Goal: Task Accomplishment & Management: Manage account settings

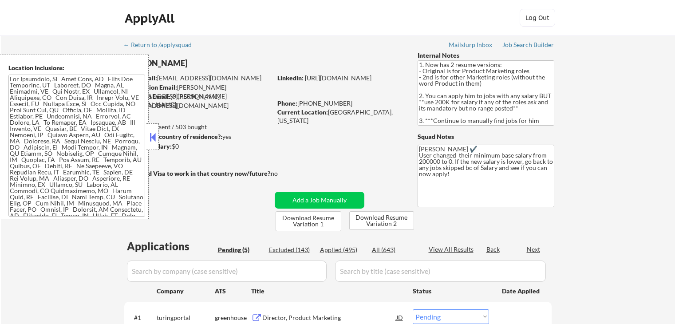
select select ""pending""
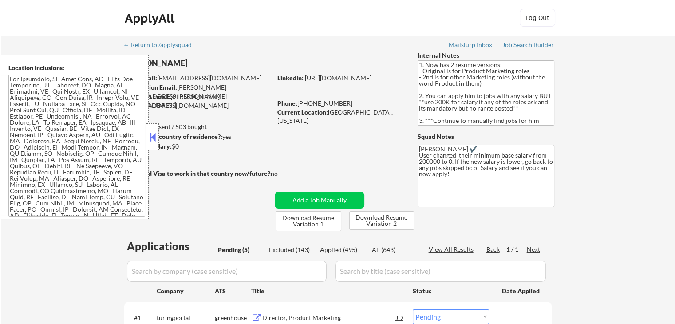
click at [156, 128] on div at bounding box center [152, 136] width 12 height 27
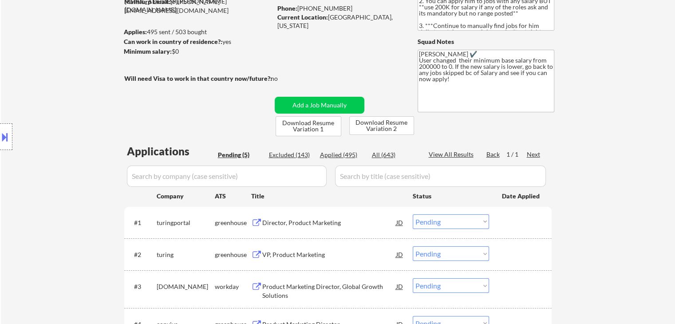
scroll to position [133, 0]
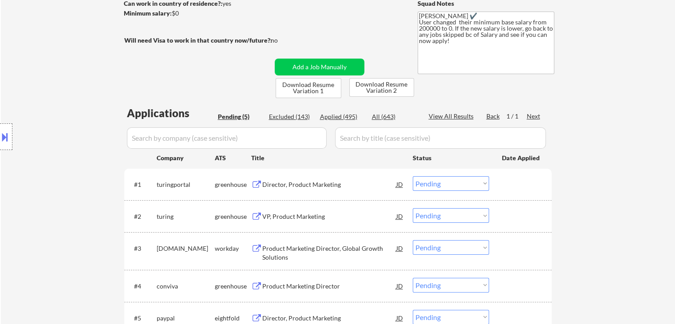
click at [343, 116] on div "Applied (495)" at bounding box center [342, 116] width 44 height 9
select select ""applied""
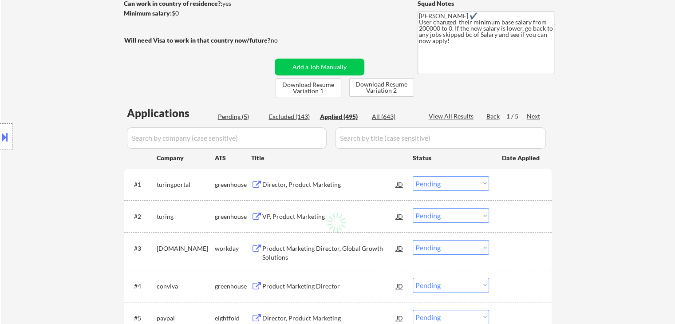
select select ""applied""
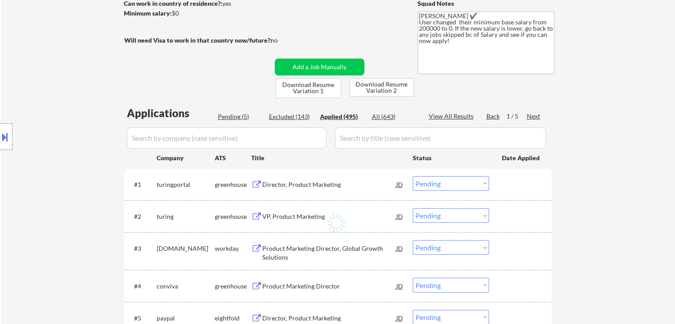
select select ""applied""
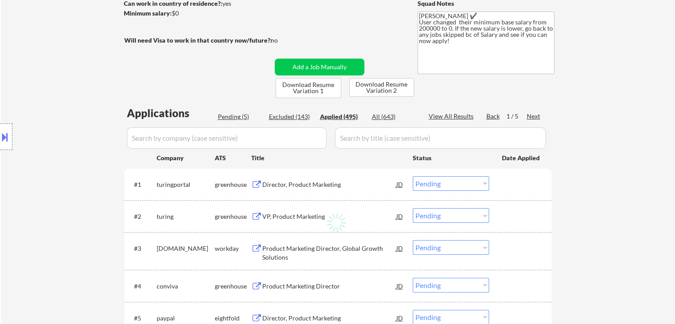
select select ""applied""
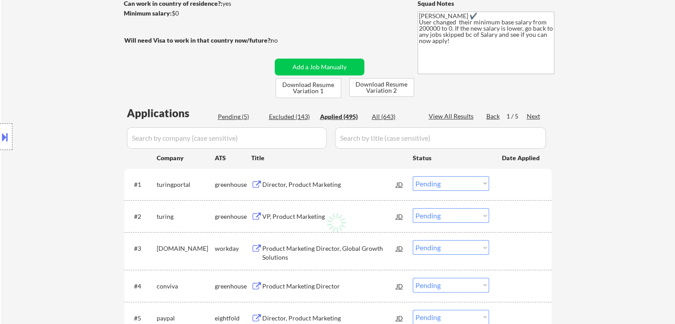
select select ""applied""
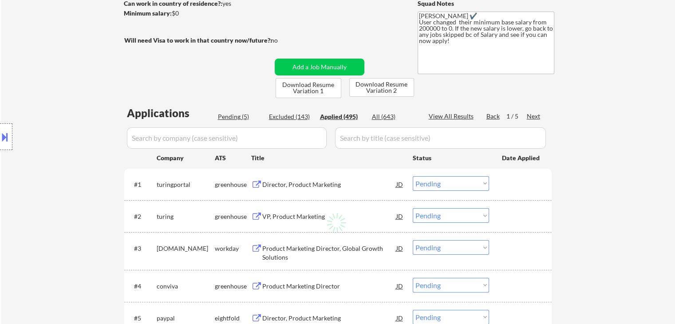
select select ""applied""
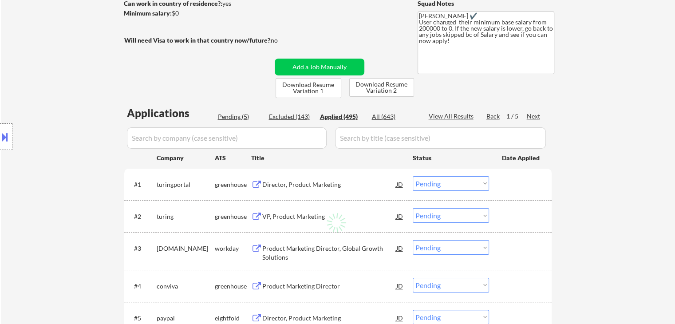
select select ""applied""
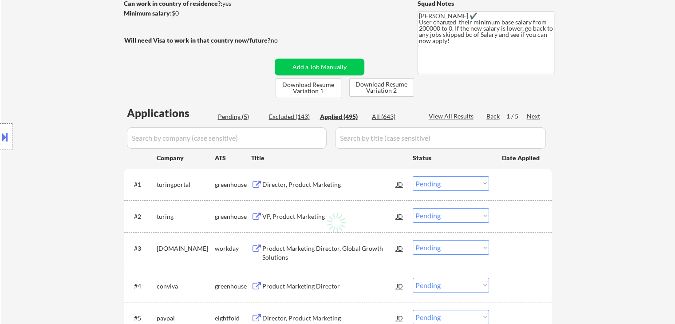
select select ""applied""
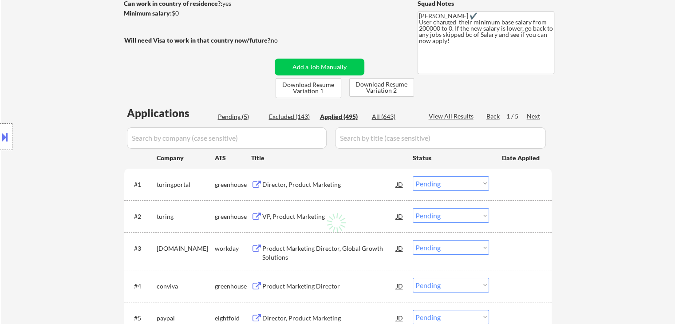
select select ""applied""
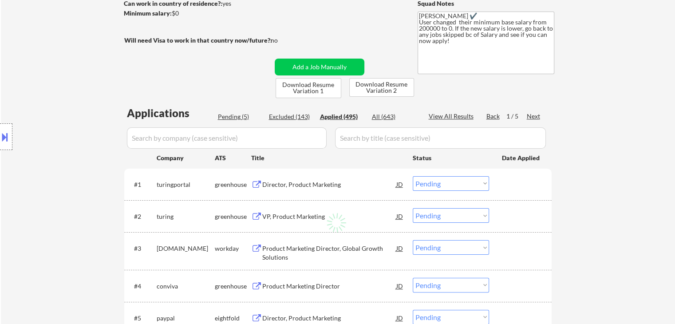
select select ""applied""
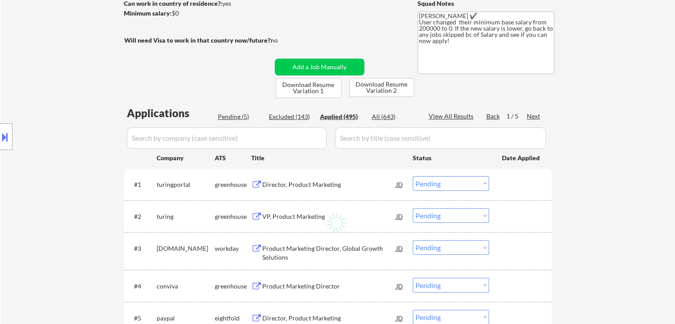
select select ""applied""
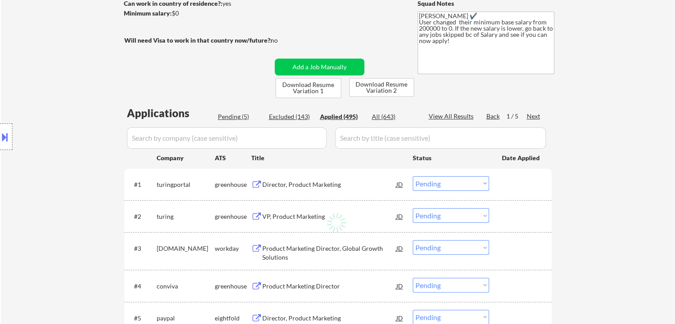
select select ""applied""
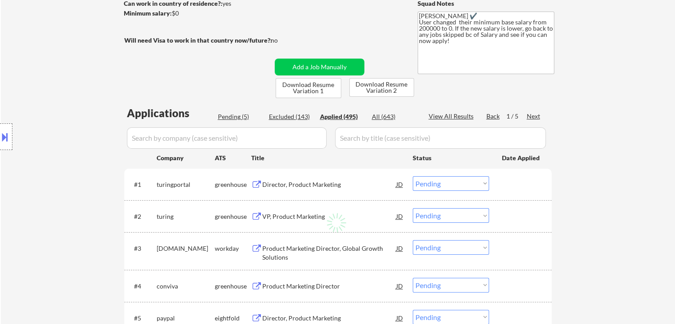
select select ""applied""
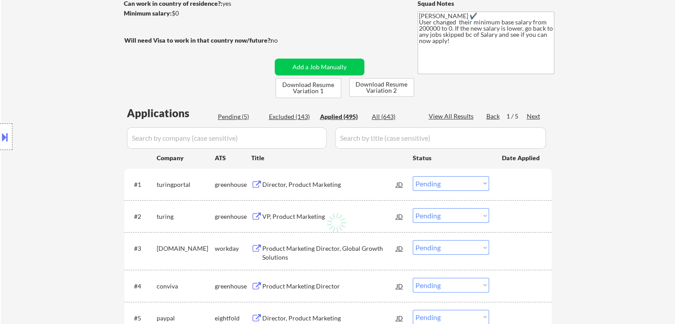
select select ""applied""
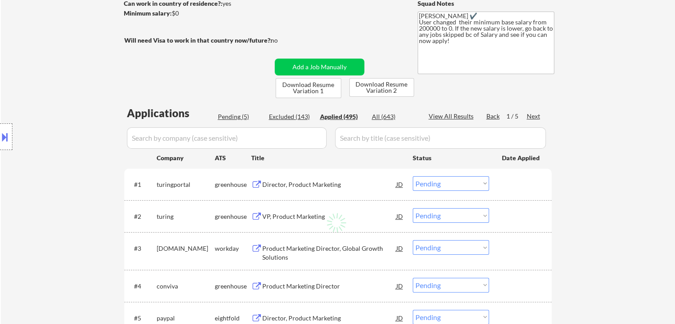
select select ""applied""
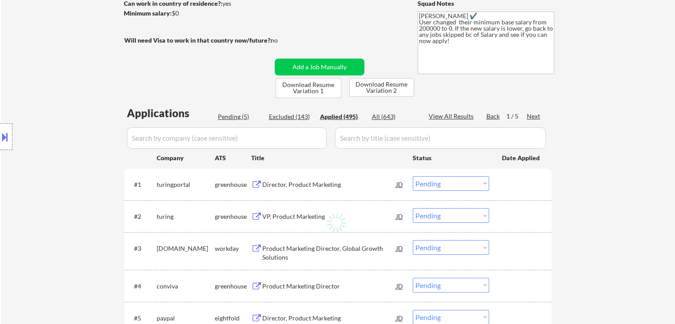
select select ""applied""
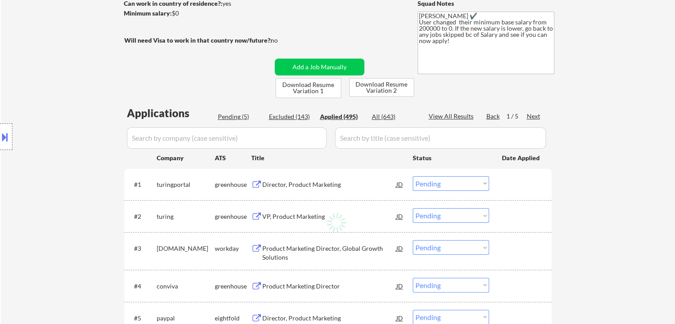
select select ""applied""
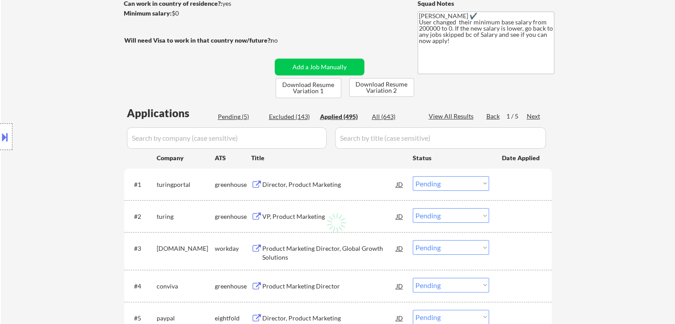
select select ""applied""
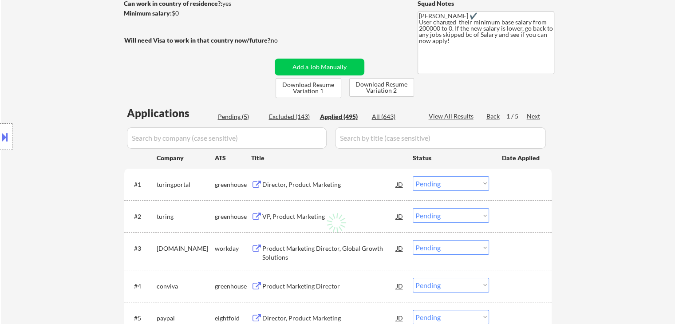
select select ""applied""
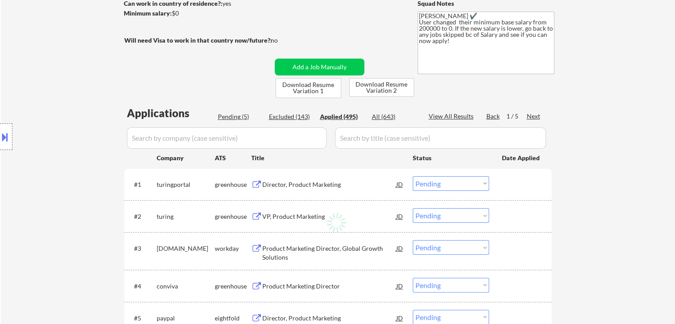
select select ""applied""
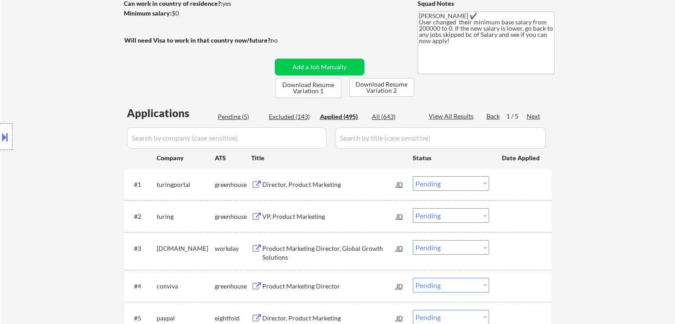
select select ""applied""
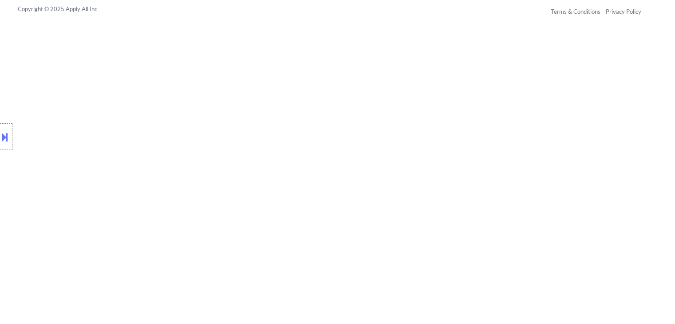
scroll to position [3888, 0]
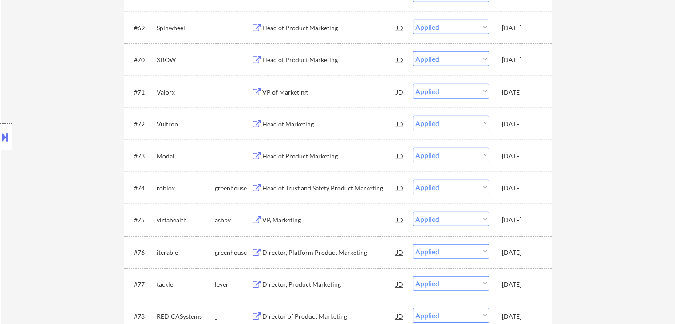
click at [78, 110] on div "Location Inclusions:" at bounding box center [79, 137] width 159 height 165
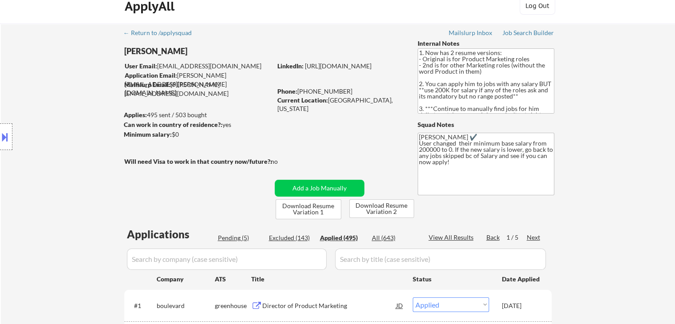
scroll to position [0, 0]
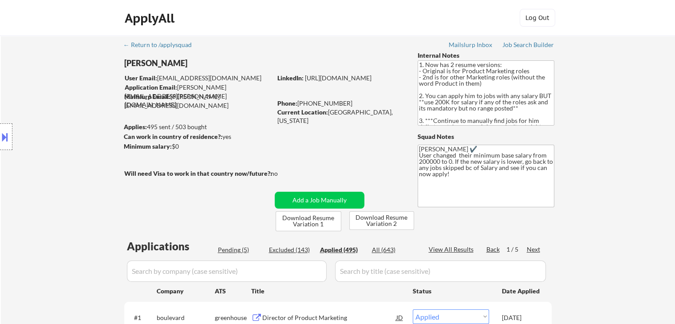
click at [70, 161] on div "Location Inclusions:" at bounding box center [79, 137] width 159 height 165
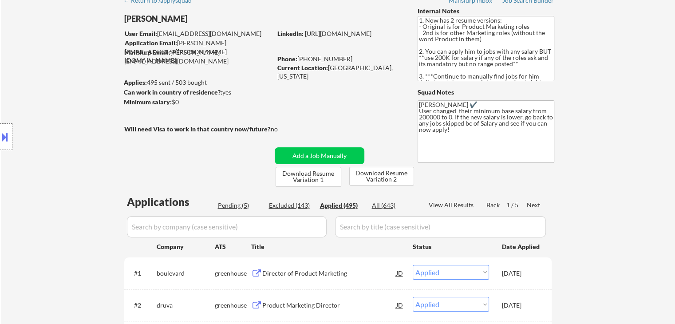
scroll to position [177, 0]
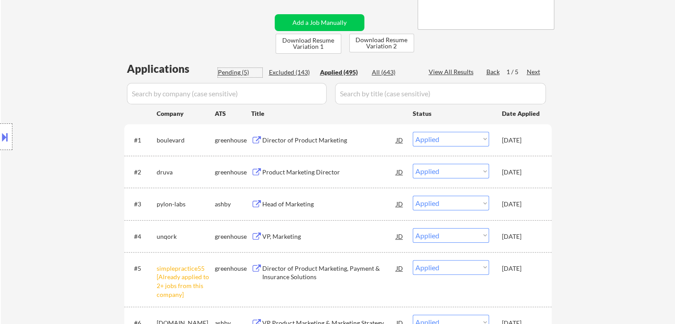
click at [231, 68] on div "Pending (5)" at bounding box center [240, 72] width 44 height 9
select select ""pending""
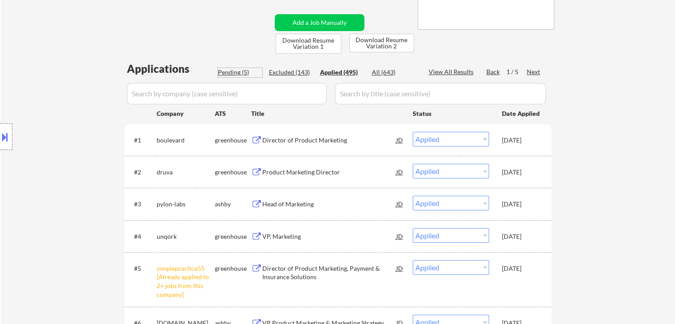
select select ""pending""
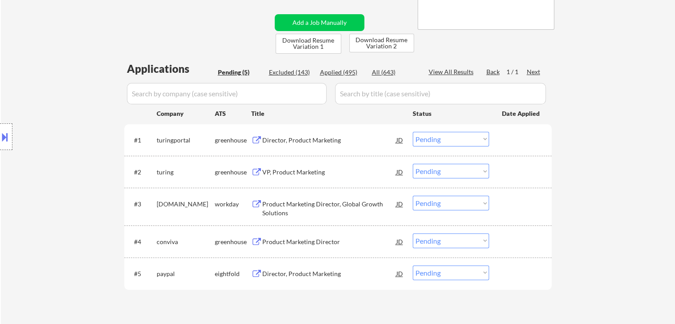
click at [623, 160] on div "← Return to /applysquad Mailslurp Inbox Job Search Builder [PERSON_NAME] User E…" at bounding box center [338, 93] width 674 height 470
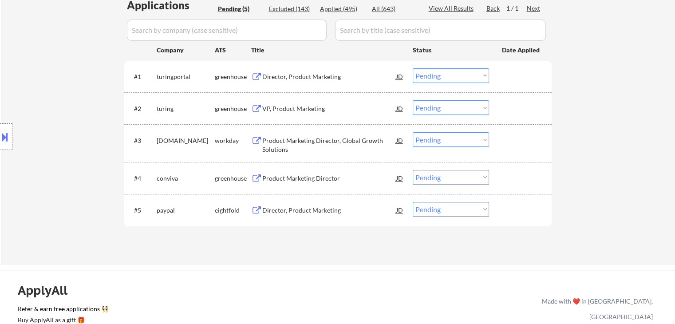
scroll to position [266, 0]
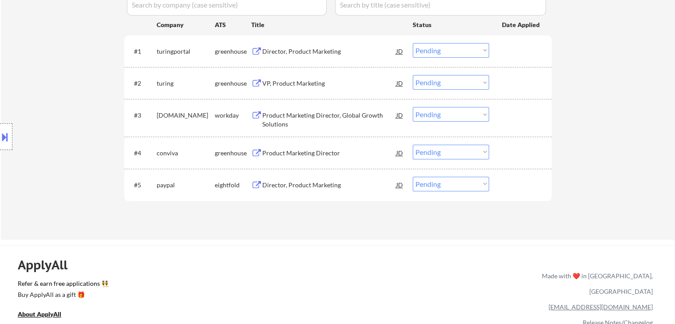
click at [67, 88] on div "Location Inclusions:" at bounding box center [79, 137] width 159 height 165
drag, startPoint x: 315, startPoint y: 50, endPoint x: 319, endPoint y: 94, distance: 43.7
click at [316, 50] on div "Director, Product Marketing" at bounding box center [329, 51] width 134 height 9
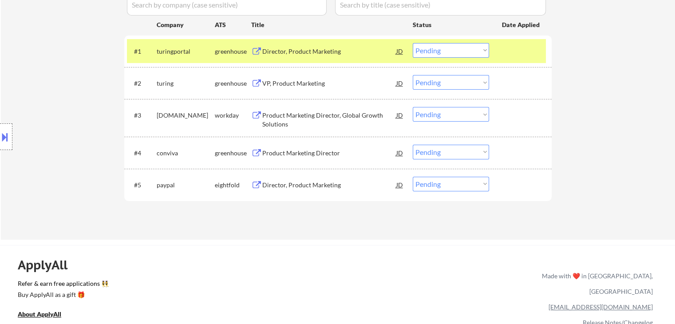
click at [313, 84] on div "VP, Product Marketing" at bounding box center [329, 83] width 134 height 9
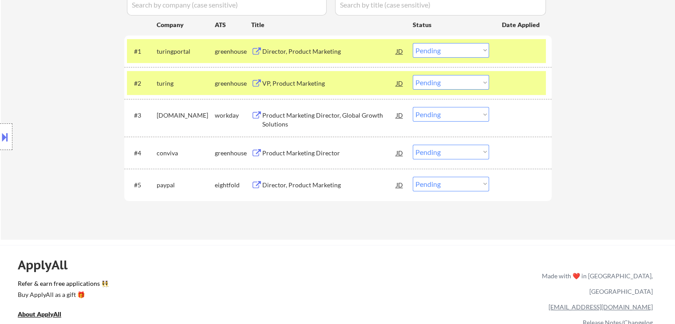
drag, startPoint x: 311, startPoint y: 116, endPoint x: 300, endPoint y: 160, distance: 45.4
click at [311, 116] on div "Product Marketing Director, Global Growth Solutions" at bounding box center [329, 119] width 134 height 17
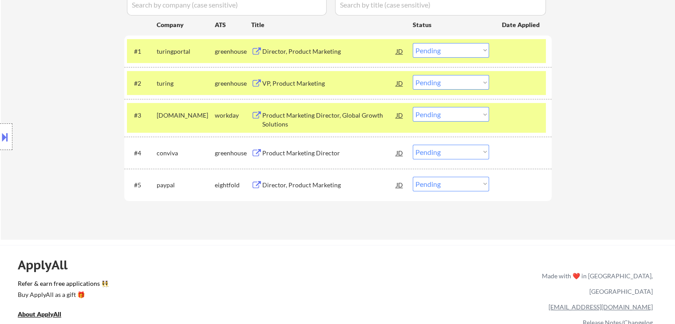
click at [296, 150] on div "Product Marketing Director" at bounding box center [329, 153] width 134 height 9
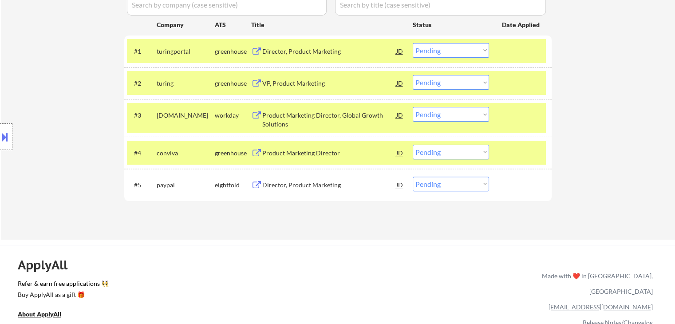
click at [295, 186] on div "Director, Product Marketing" at bounding box center [329, 185] width 134 height 9
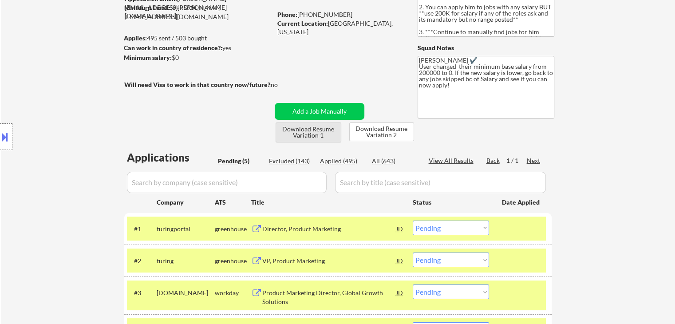
scroll to position [0, 0]
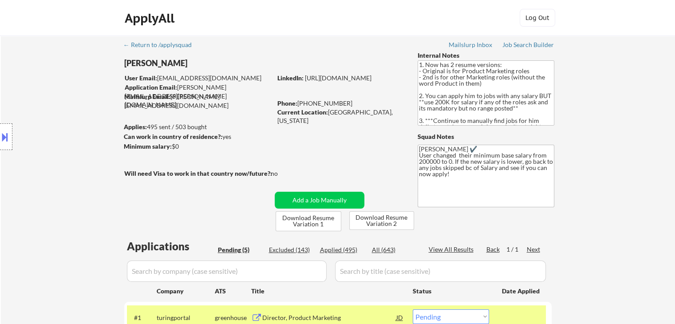
click at [105, 132] on div "Location Inclusions:" at bounding box center [79, 137] width 159 height 165
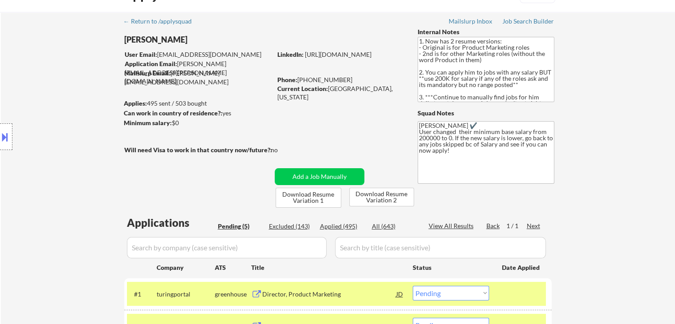
scroll to position [44, 0]
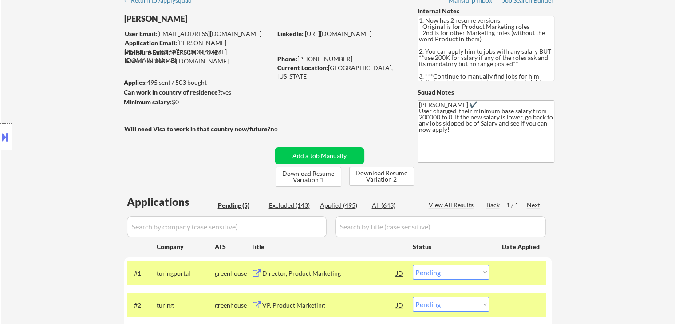
click at [0, 142] on button at bounding box center [5, 137] width 10 height 15
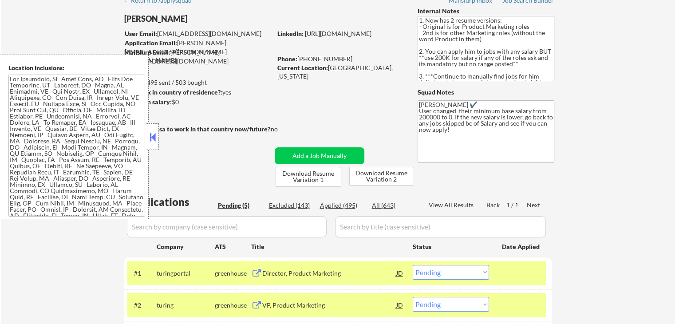
click at [62, 142] on textarea at bounding box center [76, 146] width 137 height 142
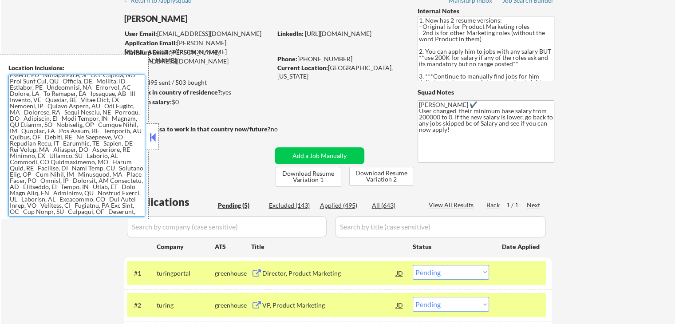
scroll to position [65, 0]
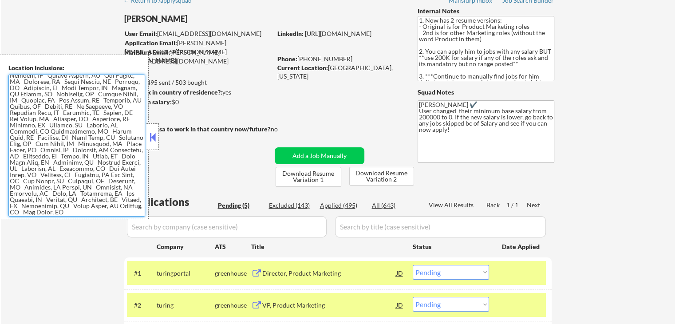
click at [158, 139] on div at bounding box center [152, 136] width 12 height 27
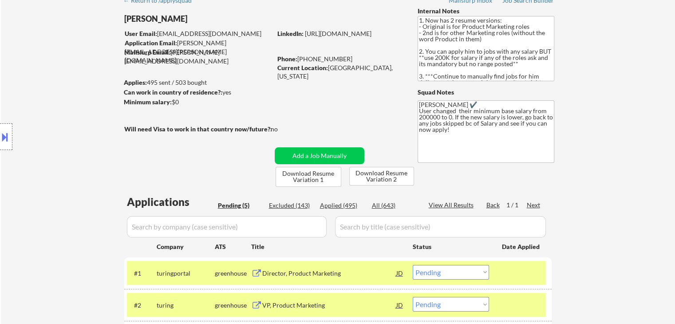
click at [99, 89] on div "Location Inclusions:" at bounding box center [79, 137] width 159 height 165
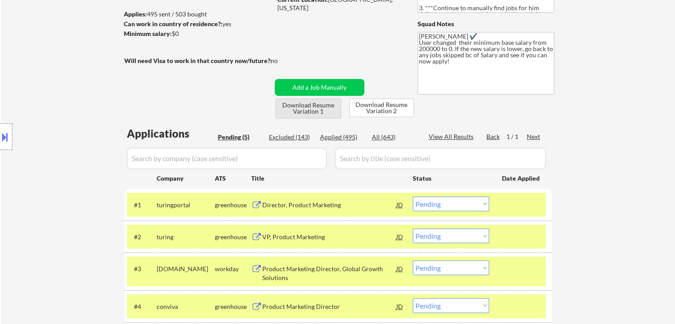
scroll to position [133, 0]
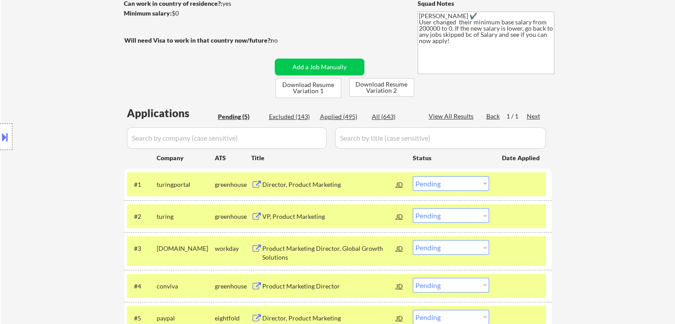
click at [458, 183] on select "Choose an option... Pending Applied Excluded (Questions) Excluded (Expired) Exc…" at bounding box center [451, 183] width 76 height 15
click at [413, 176] on select "Choose an option... Pending Applied Excluded (Questions) Excluded (Expired) Exc…" at bounding box center [451, 183] width 76 height 15
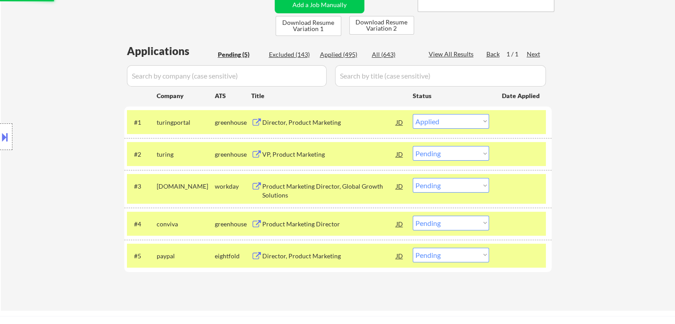
scroll to position [222, 0]
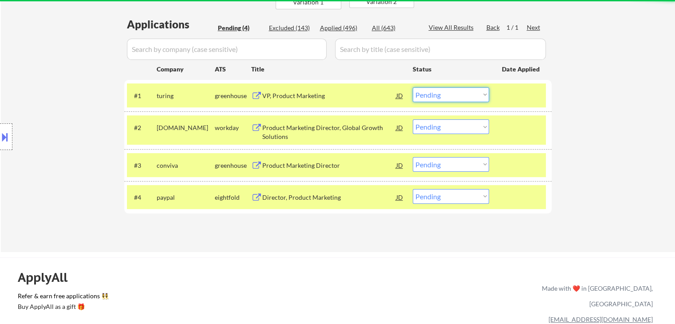
drag, startPoint x: 432, startPoint y: 95, endPoint x: 432, endPoint y: 101, distance: 5.3
click at [432, 95] on select "Choose an option... Pending Applied Excluded (Questions) Excluded (Expired) Exc…" at bounding box center [451, 94] width 76 height 15
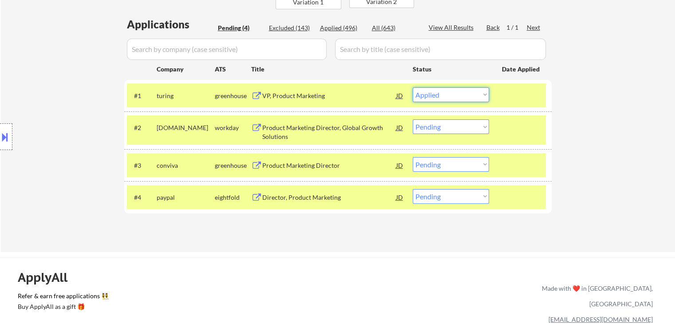
click at [413, 87] on select "Choose an option... Pending Applied Excluded (Questions) Excluded (Expired) Exc…" at bounding box center [451, 94] width 76 height 15
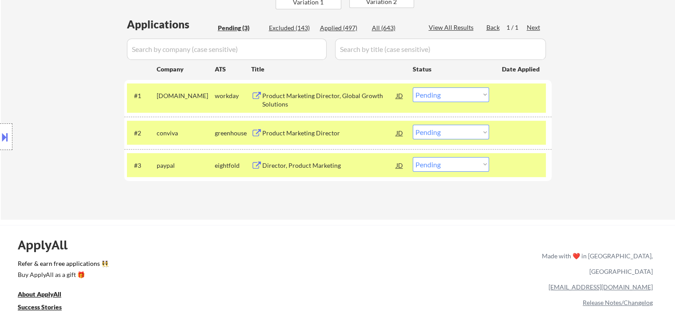
drag, startPoint x: 271, startPoint y: 245, endPoint x: 279, endPoint y: 222, distance: 24.8
click at [272, 242] on div "ApplyAll Refer & earn free applications 👯‍♀️ Buy ApplyAll as a gift 🎁 About App…" at bounding box center [337, 301] width 675 height 141
click at [464, 97] on select "Choose an option... Pending Applied Excluded (Questions) Excluded (Expired) Exc…" at bounding box center [451, 94] width 76 height 15
click at [413, 87] on select "Choose an option... Pending Applied Excluded (Questions) Excluded (Expired) Exc…" at bounding box center [451, 94] width 76 height 15
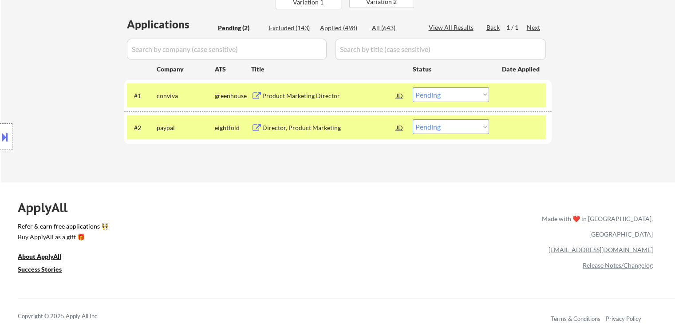
click at [450, 94] on select "Choose an option... Pending Applied Excluded (Questions) Excluded (Expired) Exc…" at bounding box center [451, 94] width 76 height 15
click at [413, 87] on select "Choose an option... Pending Applied Excluded (Questions) Excluded (Expired) Exc…" at bounding box center [451, 94] width 76 height 15
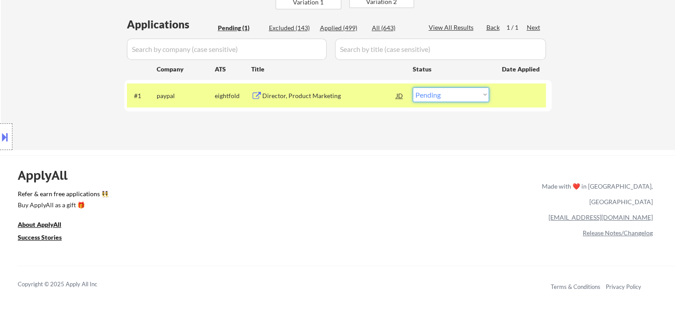
click at [444, 98] on select "Choose an option... Pending Applied Excluded (Questions) Excluded (Expired) Exc…" at bounding box center [451, 94] width 76 height 15
select select ""applied""
click at [413, 87] on select "Choose an option... Pending Applied Excluded (Questions) Excluded (Expired) Exc…" at bounding box center [451, 94] width 76 height 15
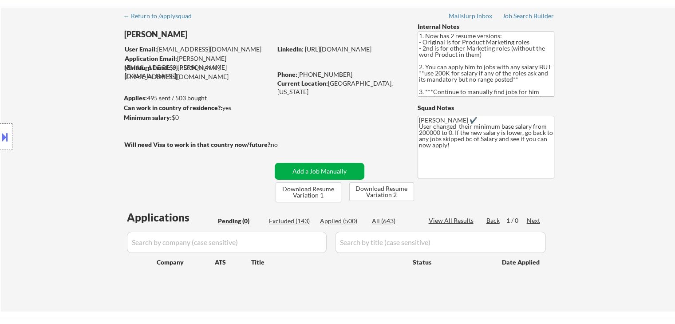
scroll to position [44, 0]
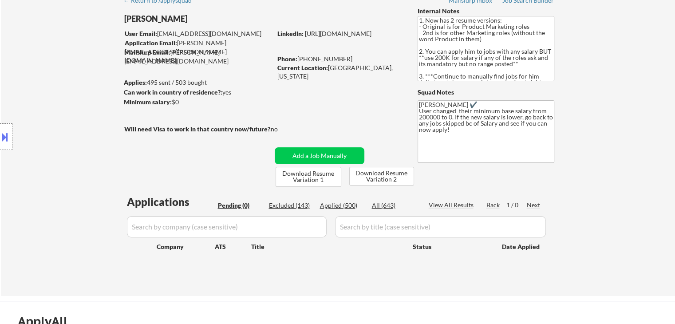
click at [0, 132] on button at bounding box center [5, 137] width 10 height 15
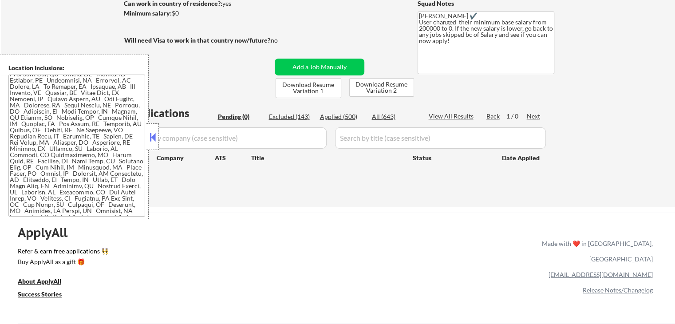
scroll to position [21, 0]
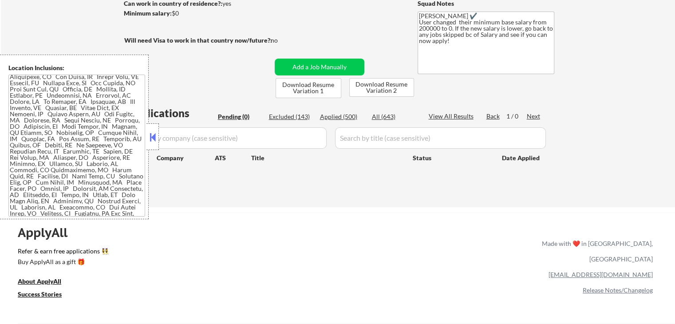
click at [153, 136] on button at bounding box center [153, 136] width 10 height 13
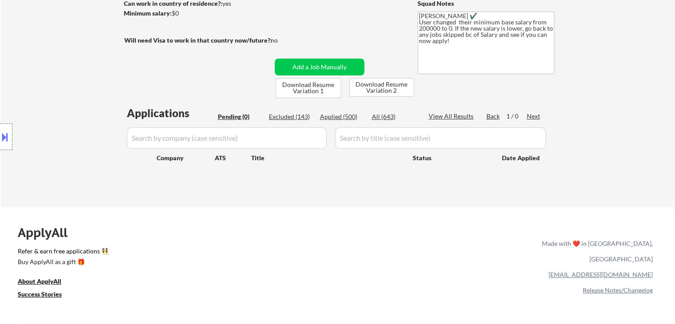
click at [344, 117] on div "Applied (500)" at bounding box center [342, 116] width 44 height 9
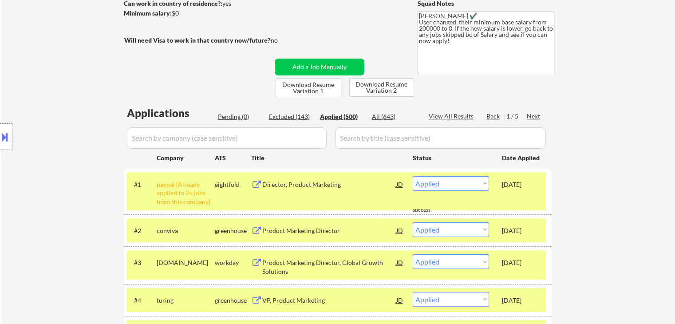
click at [185, 133] on input "input" at bounding box center [227, 137] width 200 height 21
paste input "propelus"
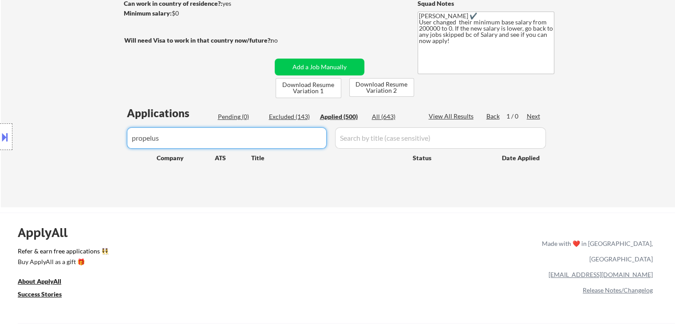
drag, startPoint x: 224, startPoint y: 143, endPoint x: 34, endPoint y: 149, distance: 190.0
click at [37, 148] on body "← Return to /applysquad Mailslurp Inbox Job Search Builder [PERSON_NAME] User E…" at bounding box center [337, 29] width 675 height 324
paste input "Propelus"
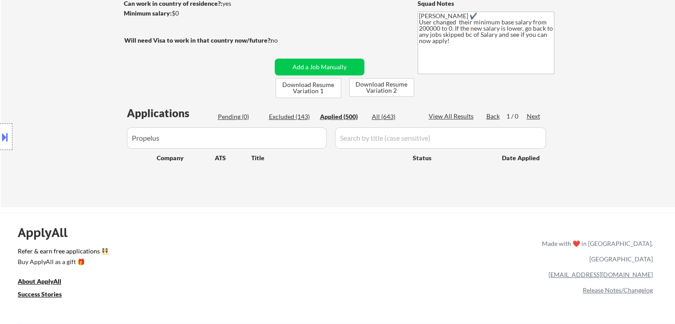
click at [135, 137] on div "Location Inclusions:" at bounding box center [79, 137] width 159 height 165
click at [134, 138] on div "Location Inclusions:" at bounding box center [79, 137] width 159 height 165
click at [138, 139] on div "Location Inclusions:" at bounding box center [79, 137] width 159 height 165
drag, startPoint x: 156, startPoint y: 137, endPoint x: 162, endPoint y: 142, distance: 7.3
click at [156, 137] on div "Location Inclusions:" at bounding box center [79, 137] width 159 height 165
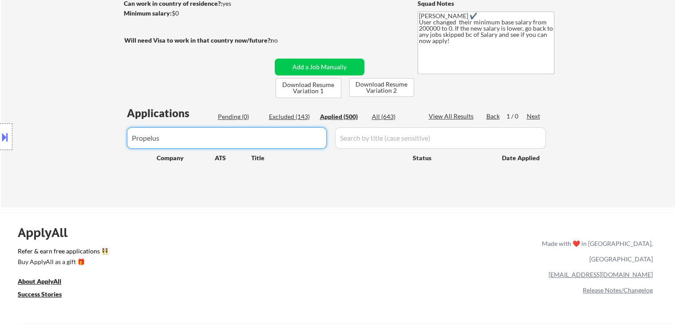
click at [183, 135] on input "input" at bounding box center [227, 137] width 200 height 21
type input "propelus"
click at [84, 116] on div "Location Inclusions:" at bounding box center [79, 137] width 159 height 165
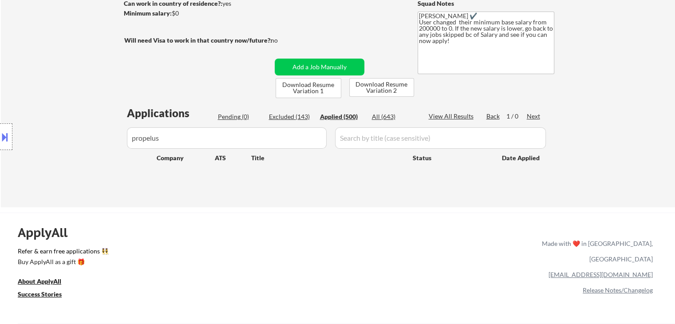
click at [174, 138] on input "input" at bounding box center [227, 137] width 200 height 21
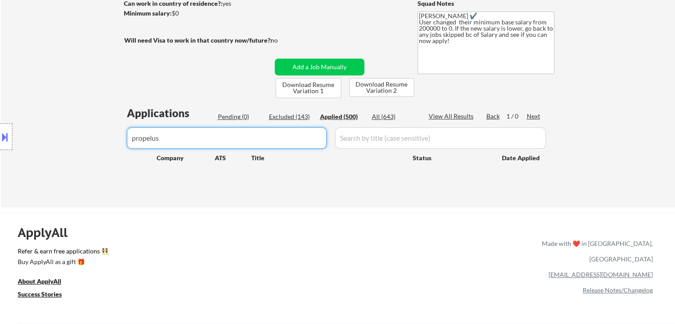
drag, startPoint x: 173, startPoint y: 138, endPoint x: 8, endPoint y: 173, distance: 168.7
click at [8, 173] on body "← Return to /applysquad Mailslurp Inbox Job Search Builder [PERSON_NAME] User E…" at bounding box center [337, 29] width 675 height 324
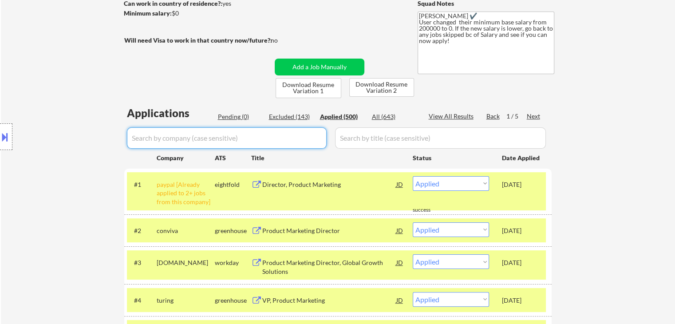
click at [170, 138] on input "input" at bounding box center [227, 137] width 200 height 21
paste input "getsquire"
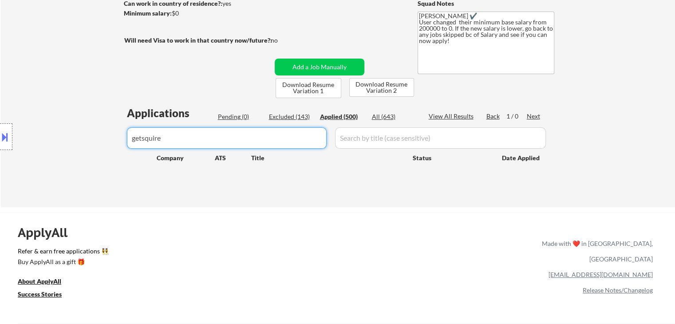
click at [0, 191] on body "← Return to /applysquad Mailslurp Inbox Job Search Builder [PERSON_NAME] User E…" at bounding box center [337, 29] width 675 height 324
paste input "SQUIRE"
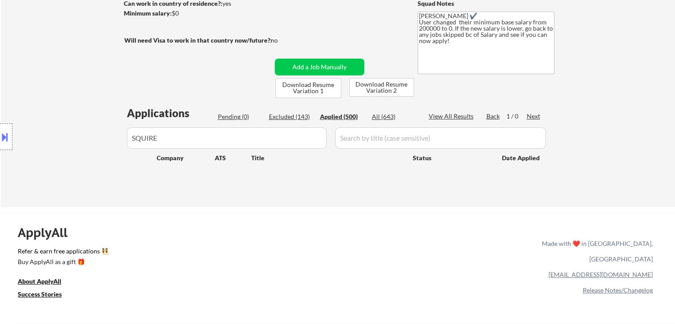
drag, startPoint x: 0, startPoint y: 180, endPoint x: 4, endPoint y: 197, distance: 17.3
click at [0, 191] on body "← Return to /applysquad Mailslurp Inbox Job Search Builder [PERSON_NAME] User E…" at bounding box center [337, 29] width 675 height 324
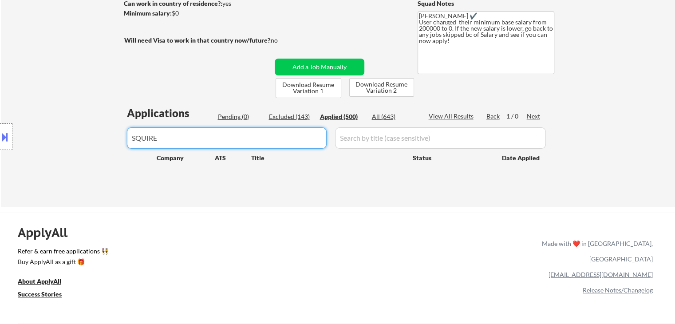
paste input "blockstream"
drag, startPoint x: 187, startPoint y: 141, endPoint x: 19, endPoint y: 165, distance: 169.8
click at [14, 165] on body "← Return to /applysquad Mailslurp Inbox Job Search Builder [PERSON_NAME] User E…" at bounding box center [337, 29] width 675 height 324
paste input "Zscaler"
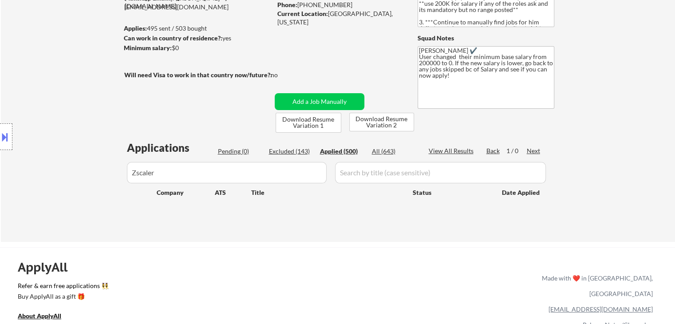
scroll to position [0, 0]
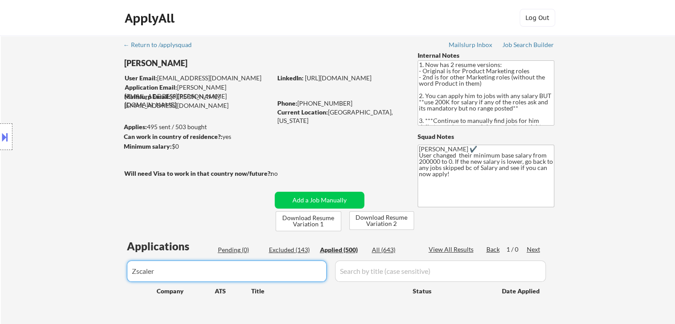
drag, startPoint x: 173, startPoint y: 268, endPoint x: 72, endPoint y: 280, distance: 101.0
click at [72, 280] on div "← Return to /applysquad Mailslurp Inbox Job Search Builder [PERSON_NAME] User E…" at bounding box center [338, 187] width 674 height 305
paste input "boulevard"
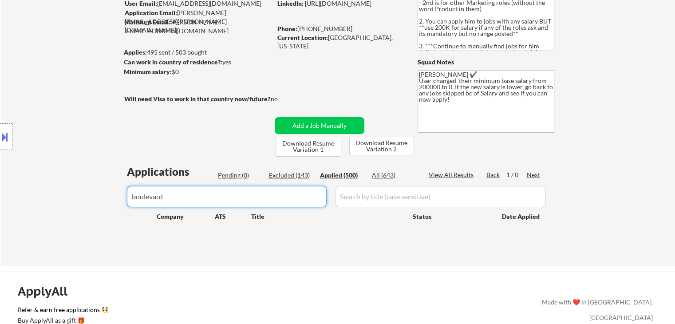
scroll to position [133, 0]
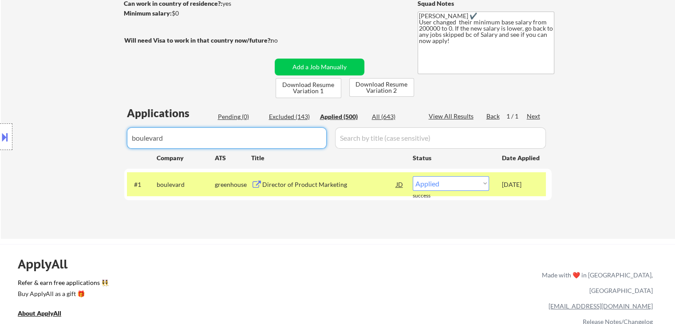
drag, startPoint x: 7, startPoint y: 151, endPoint x: 0, endPoint y: 160, distance: 11.1
click at [0, 157] on body "← Return to /applysquad Mailslurp Inbox Job Search Builder [PERSON_NAME] User E…" at bounding box center [337, 29] width 675 height 324
paste input "talkiatry"
click at [0, 146] on body "← Return to /applysquad Mailslurp Inbox Job Search Builder [PERSON_NAME] User E…" at bounding box center [337, 29] width 675 height 324
paste input "corellium"
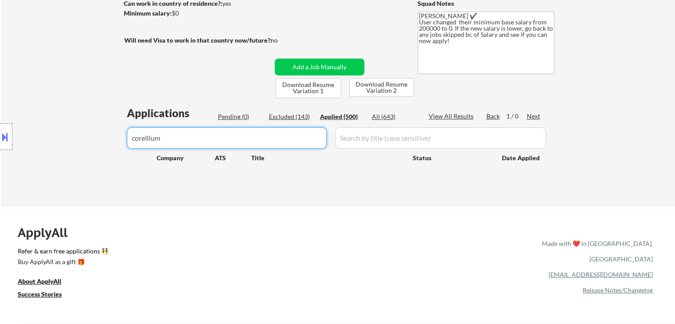
drag, startPoint x: 255, startPoint y: 139, endPoint x: 0, endPoint y: 176, distance: 257.3
click at [0, 176] on body "← Return to /applysquad Mailslurp Inbox Job Search Builder [PERSON_NAME] User E…" at bounding box center [337, 29] width 675 height 324
paste input "menlosecurity"
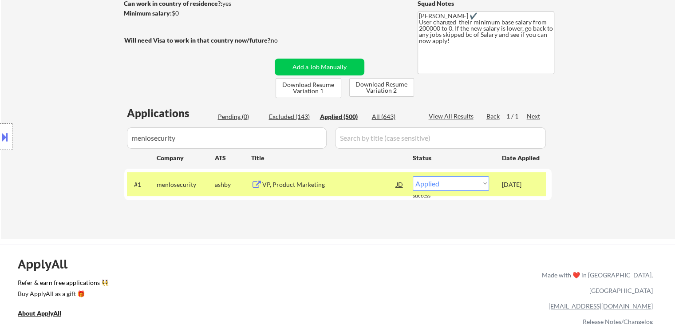
drag, startPoint x: 4, startPoint y: 165, endPoint x: 0, endPoint y: 177, distance: 12.2
click at [0, 177] on body "← Return to /applysquad Mailslurp Inbox Job Search Builder [PERSON_NAME] User E…" at bounding box center [337, 29] width 675 height 324
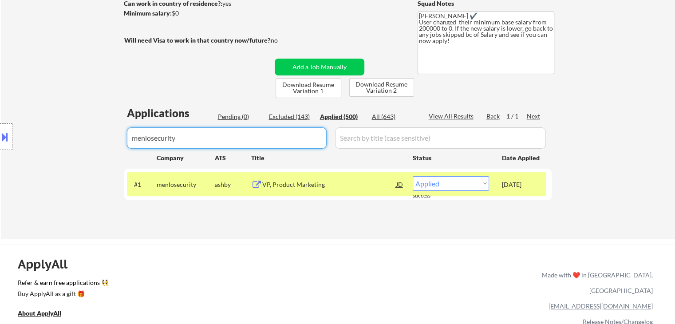
paste input "enformion"
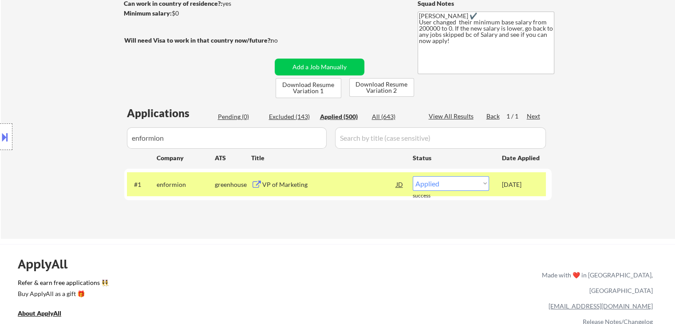
drag, startPoint x: 0, startPoint y: 165, endPoint x: 7, endPoint y: 171, distance: 8.5
click at [0, 168] on body "← Return to /applysquad Mailslurp Inbox Job Search Builder [PERSON_NAME] User E…" at bounding box center [337, 29] width 675 height 324
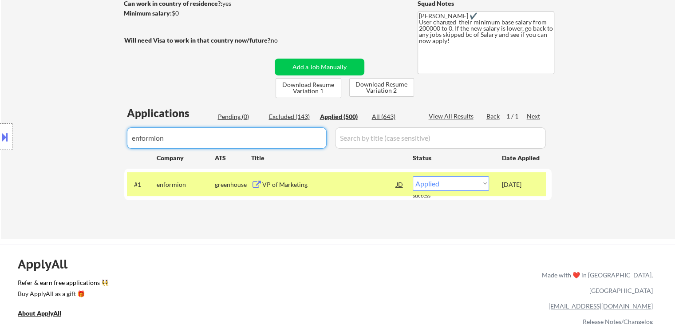
paste input "benchling"
drag, startPoint x: 86, startPoint y: 138, endPoint x: 41, endPoint y: 154, distance: 48.1
click at [0, 157] on body "← Return to /applysquad Mailslurp Inbox Job Search Builder [PERSON_NAME] User E…" at bounding box center [337, 29] width 675 height 324
paste input "sigmacomputing"
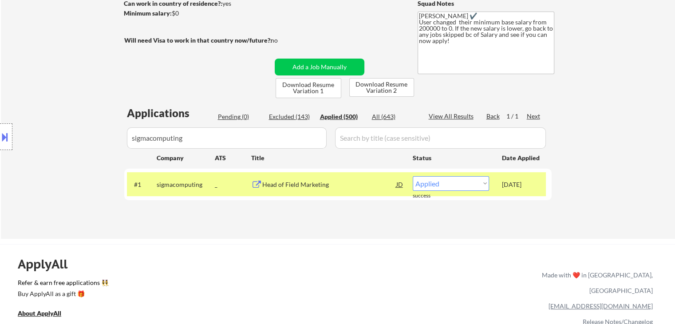
click at [0, 152] on div "Location Inclusions:" at bounding box center [79, 137] width 159 height 165
click at [6, 134] on button at bounding box center [5, 137] width 10 height 15
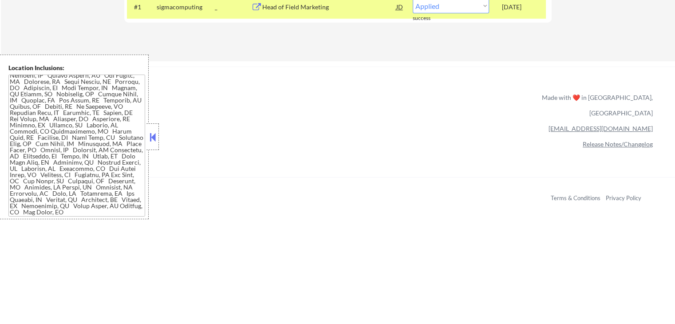
scroll to position [65, 0]
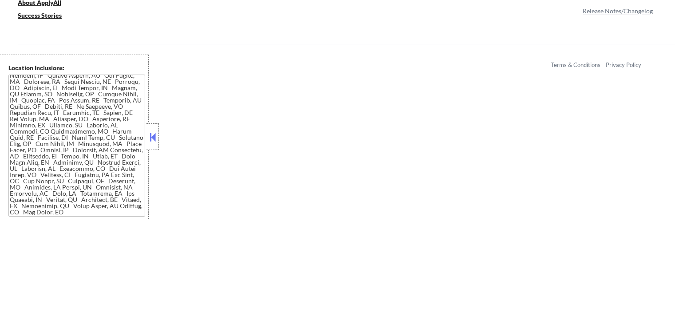
click at [156, 139] on button at bounding box center [153, 136] width 10 height 13
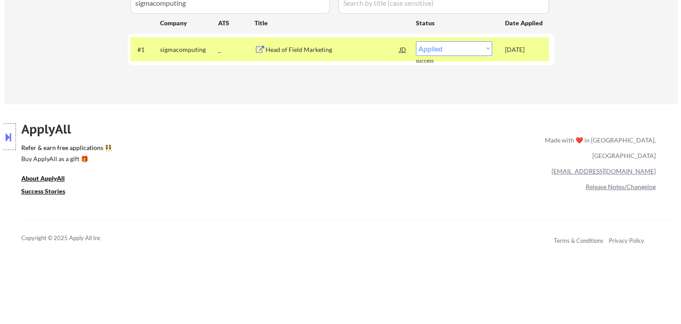
scroll to position [177, 0]
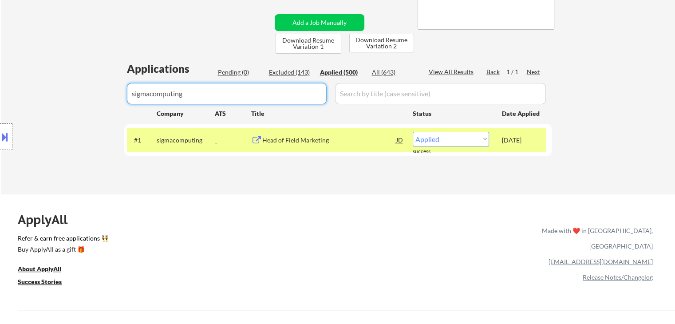
drag, startPoint x: 134, startPoint y: 102, endPoint x: 2, endPoint y: 132, distance: 135.8
paste input "[PERSON_NAME]"
type input "[PERSON_NAME]"
click at [187, 89] on input "input" at bounding box center [227, 93] width 200 height 21
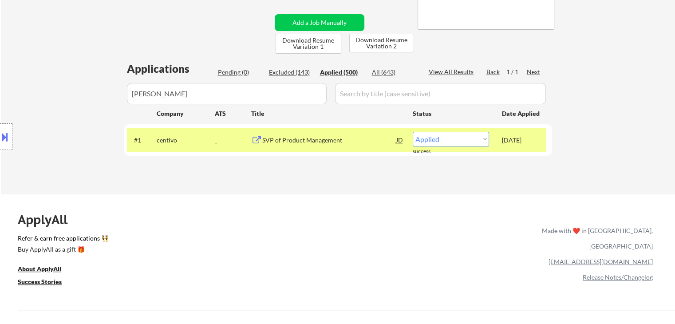
click at [182, 90] on input "input" at bounding box center [227, 93] width 200 height 21
click at [214, 183] on div "← Return to /applysquad Mailslurp Inbox Job Search Builder [PERSON_NAME] User E…" at bounding box center [338, 22] width 443 height 329
click at [319, 222] on div "ApplyAll Refer & earn free applications 👯‍♀️ Buy ApplyAll as a gift 🎁 About App…" at bounding box center [337, 276] width 675 height 141
click at [174, 100] on input "input" at bounding box center [227, 93] width 200 height 21
click at [174, 98] on input "input" at bounding box center [227, 93] width 200 height 21
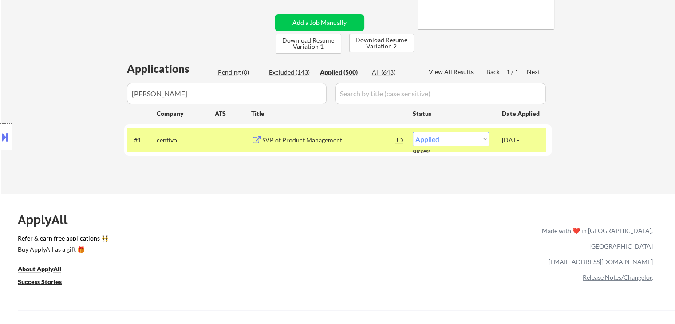
drag, startPoint x: 157, startPoint y: 95, endPoint x: 0, endPoint y: 134, distance: 162.0
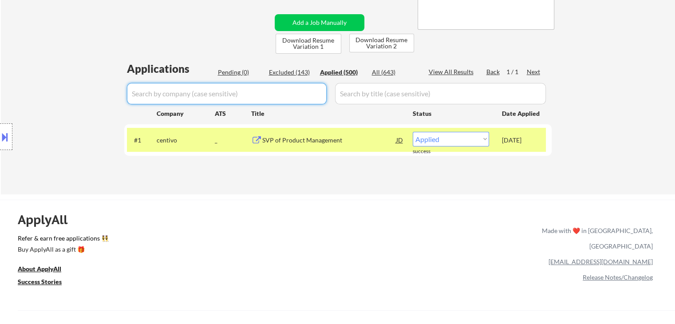
click at [0, 0] on div "#3 [DOMAIN_NAME] workday Product Marketing Director, Global Growth Solutions JD…" at bounding box center [0, 0] width 0 height 0
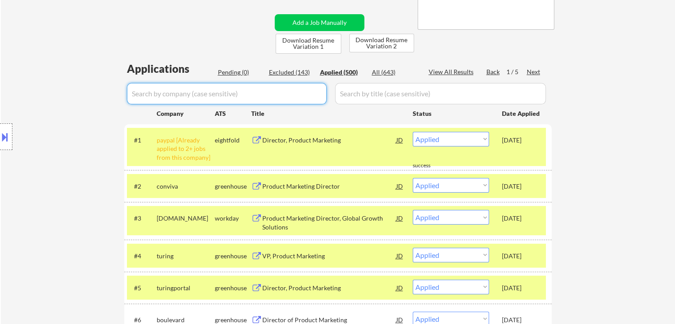
click at [199, 92] on input "input" at bounding box center [227, 93] width 200 height 21
paste input "[PERSON_NAME]"
type input "[PERSON_NAME]"
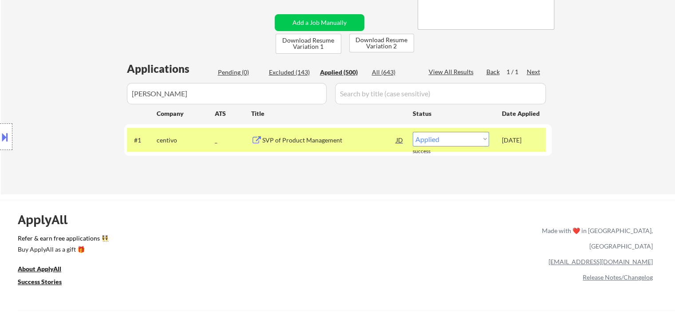
click at [303, 140] on div "SVP of Product Management" at bounding box center [329, 140] width 134 height 9
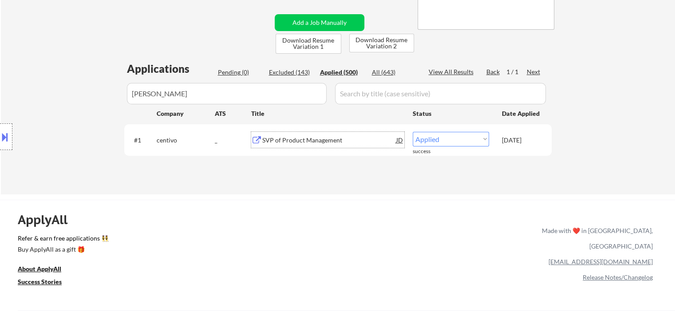
drag, startPoint x: 161, startPoint y: 103, endPoint x: 24, endPoint y: 110, distance: 138.1
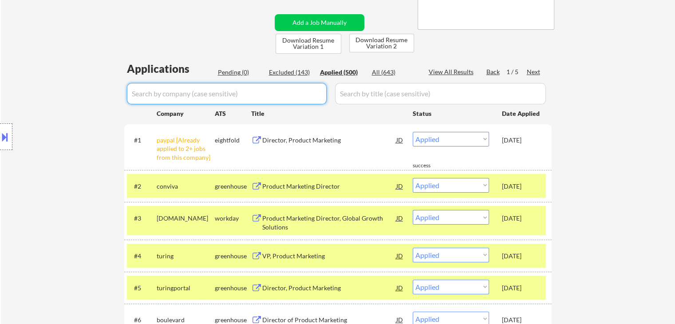
click at [241, 70] on div "Pending (0)" at bounding box center [240, 72] width 44 height 9
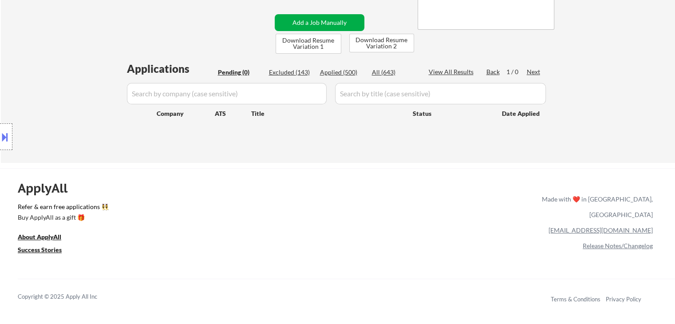
click at [330, 24] on button "Add a Job Manually" at bounding box center [320, 22] width 90 height 17
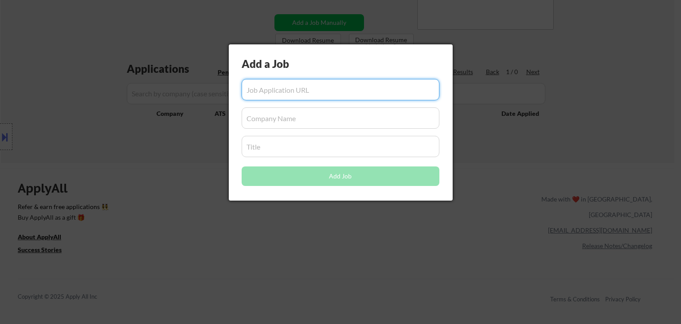
click at [323, 93] on input "input" at bounding box center [341, 89] width 198 height 21
paste input "[URL][DOMAIN_NAME]"
type input "[URL][DOMAIN_NAME]"
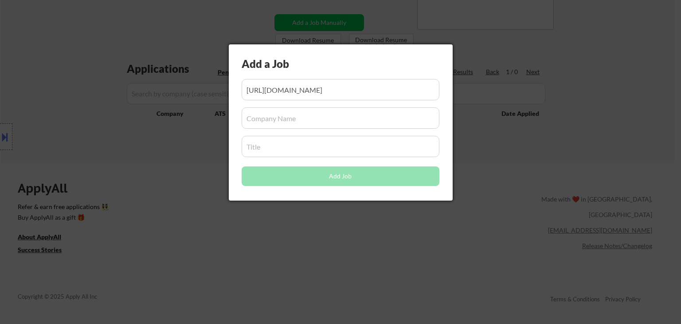
scroll to position [0, 0]
click at [279, 114] on input "input" at bounding box center [341, 117] width 198 height 21
paste input "[PERSON_NAME]"
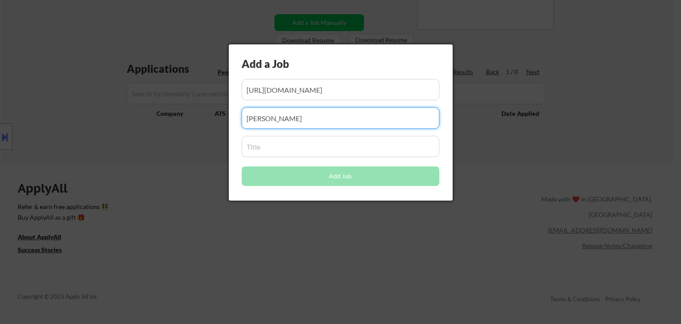
type input "[PERSON_NAME]"
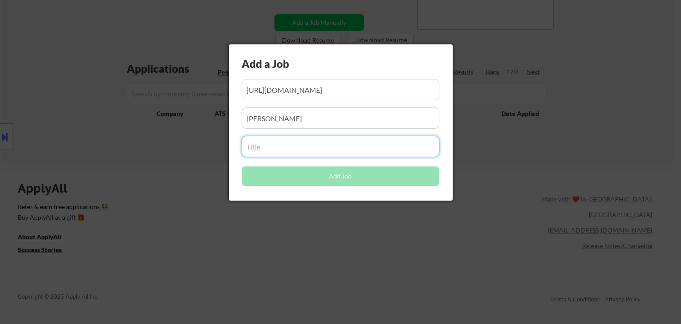
click at [263, 149] on input "input" at bounding box center [341, 146] width 198 height 21
paste input "Director of Product Marketing"
type input "Director of Product Marketing"
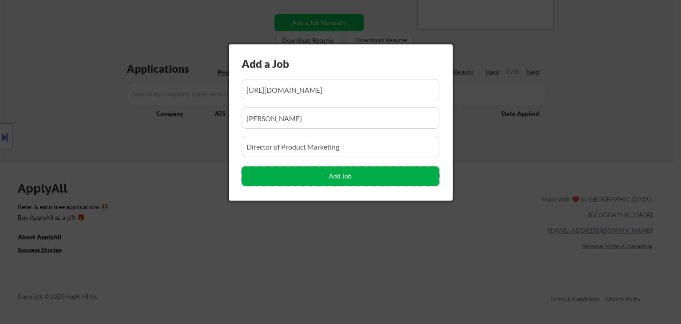
drag, startPoint x: 289, startPoint y: 178, endPoint x: 321, endPoint y: 131, distance: 57.2
click at [289, 179] on button "Add Job" at bounding box center [341, 176] width 198 height 20
select select ""pending""
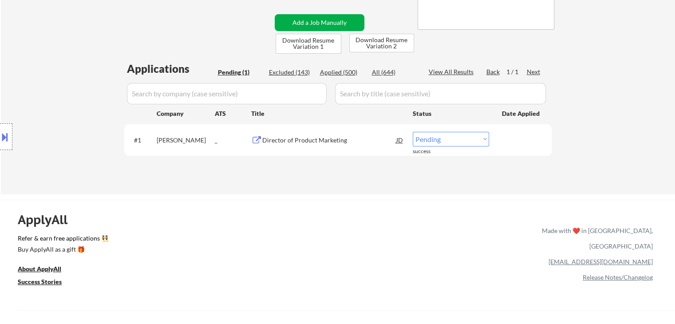
drag, startPoint x: 298, startPoint y: 26, endPoint x: 287, endPoint y: 39, distance: 17.7
click at [298, 25] on button "Add a Job Manually" at bounding box center [320, 22] width 90 height 17
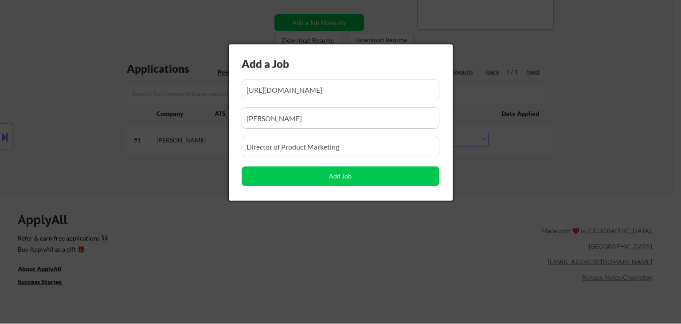
scroll to position [0, 28]
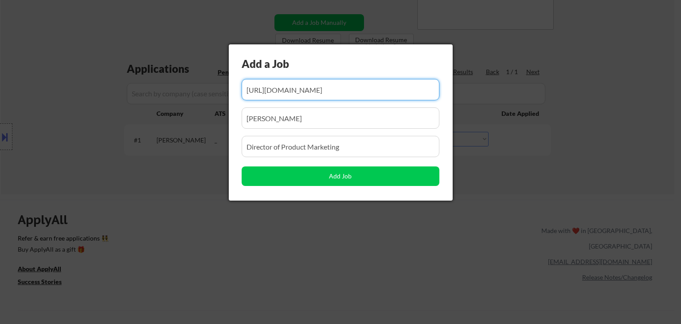
click at [317, 96] on input "input" at bounding box center [341, 89] width 198 height 21
paste input "[URL][DOMAIN_NAME]"
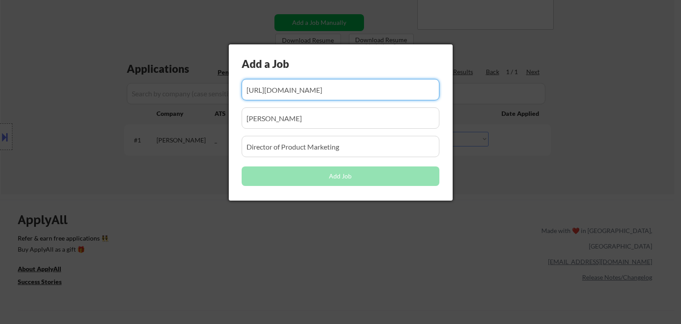
scroll to position [0, 6]
type input "[URL][DOMAIN_NAME]"
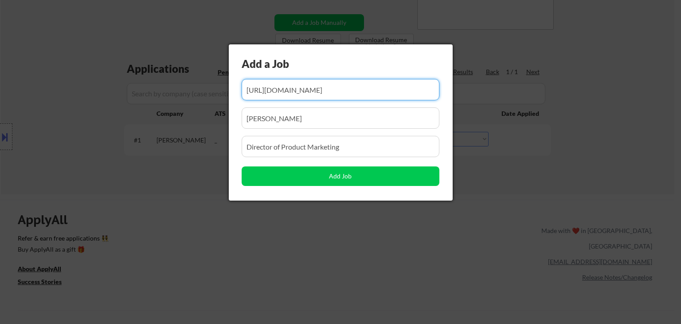
scroll to position [0, 0]
drag, startPoint x: 282, startPoint y: 115, endPoint x: 135, endPoint y: 138, distance: 148.7
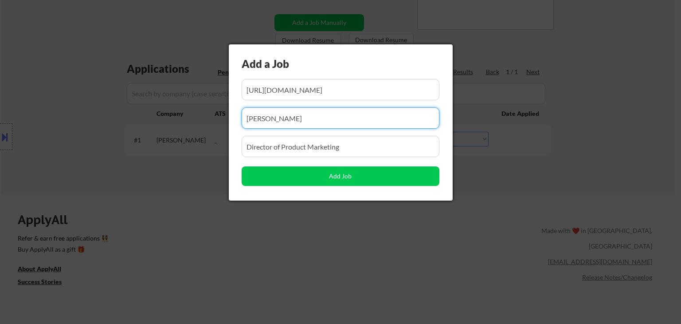
paste input "Corellium"
type input "Corellium"
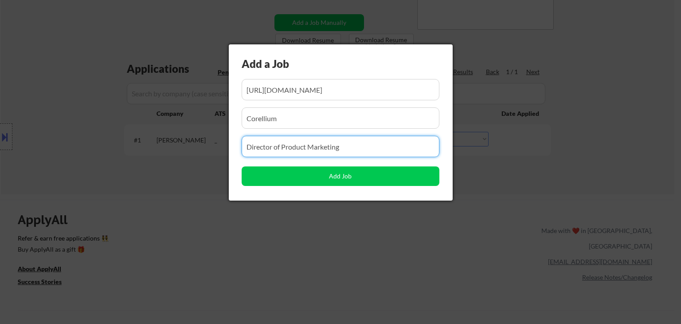
drag, startPoint x: 353, startPoint y: 144, endPoint x: 77, endPoint y: 161, distance: 276.4
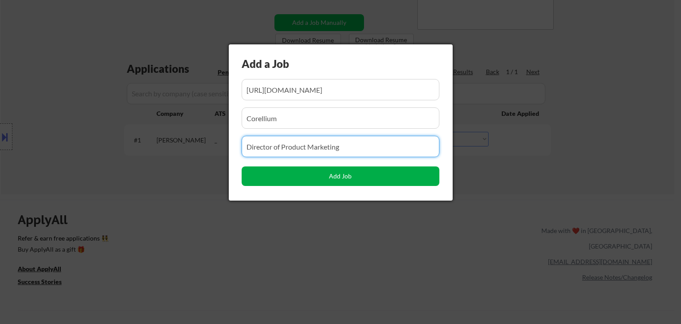
click at [336, 177] on button "Add Job" at bounding box center [341, 176] width 198 height 20
select select ""pending""
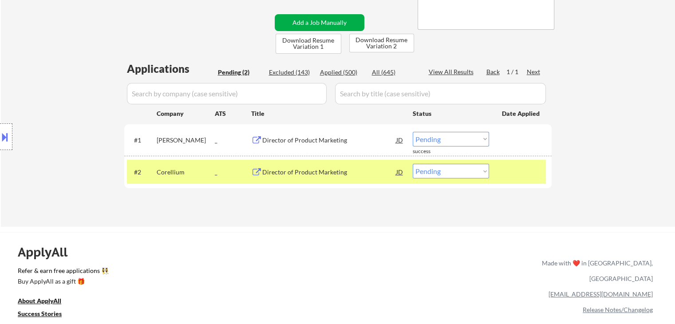
click at [318, 24] on button "Add a Job Manually" at bounding box center [320, 22] width 90 height 17
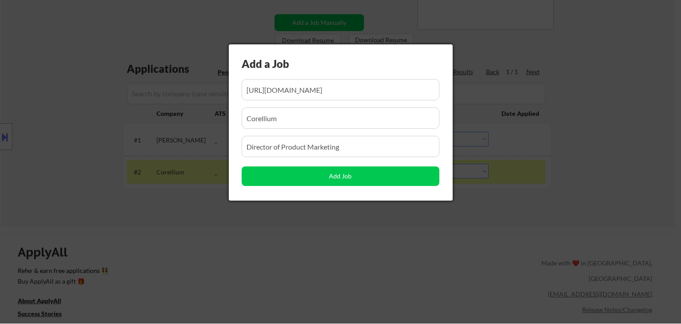
scroll to position [0, 6]
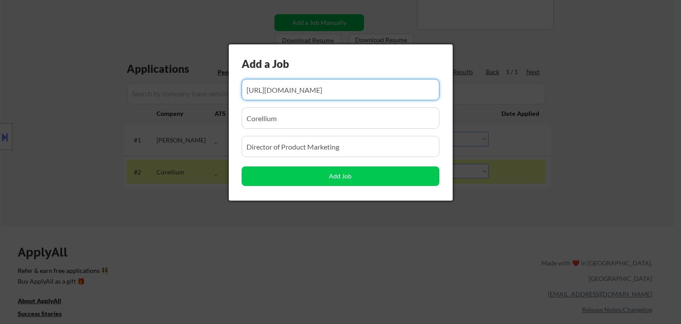
click at [388, 91] on input "input" at bounding box center [341, 89] width 198 height 21
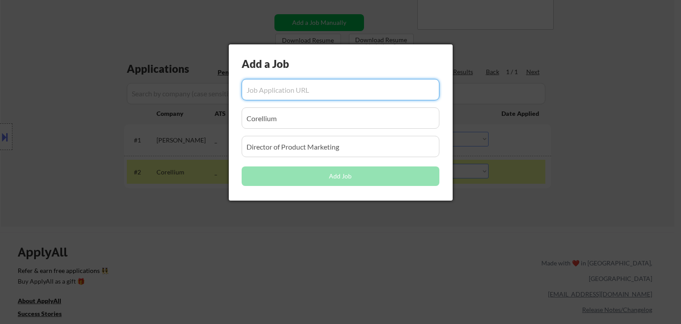
paste input "[URL][DOMAIN_NAME]"
type input "[URL][DOMAIN_NAME]"
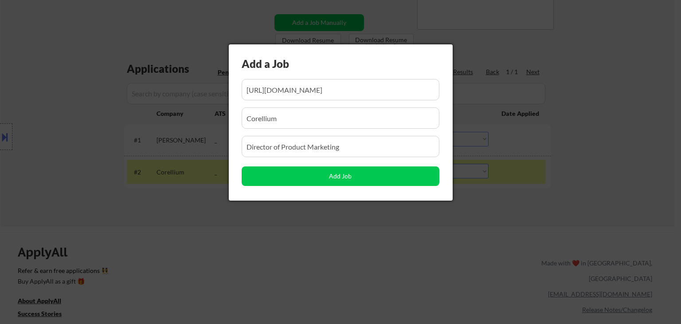
scroll to position [0, 0]
drag, startPoint x: 298, startPoint y: 119, endPoint x: 0, endPoint y: 121, distance: 298.1
paste input "SQUIRE"
type input "SQUIRE"
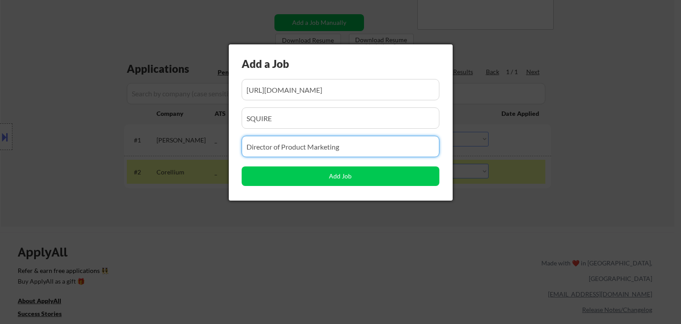
drag, startPoint x: 366, startPoint y: 152, endPoint x: 0, endPoint y: 189, distance: 367.8
paste input "Sr. Director of New Markets"
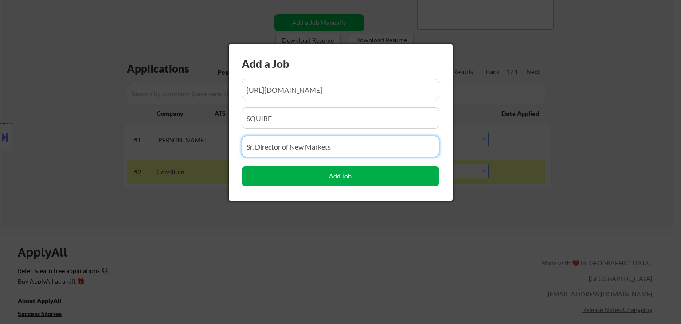
type input "Sr. Director of New Markets"
click at [360, 181] on button "Add Job" at bounding box center [341, 176] width 198 height 20
select select ""pending""
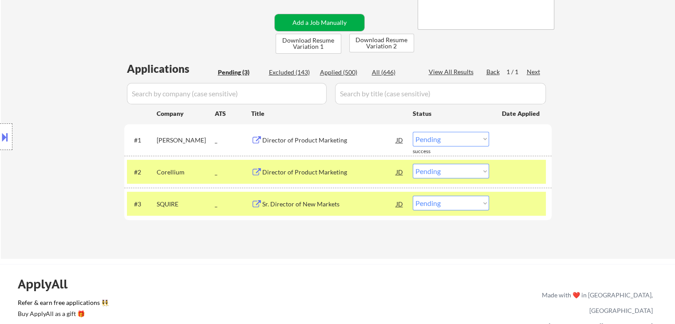
click at [312, 24] on button "Add a Job Manually" at bounding box center [320, 22] width 90 height 17
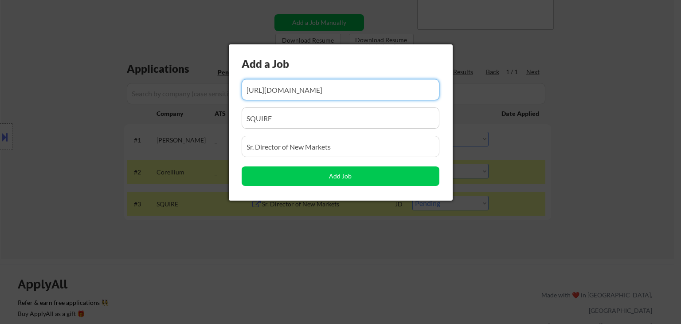
scroll to position [0, 43]
click at [344, 90] on input "input" at bounding box center [341, 89] width 198 height 21
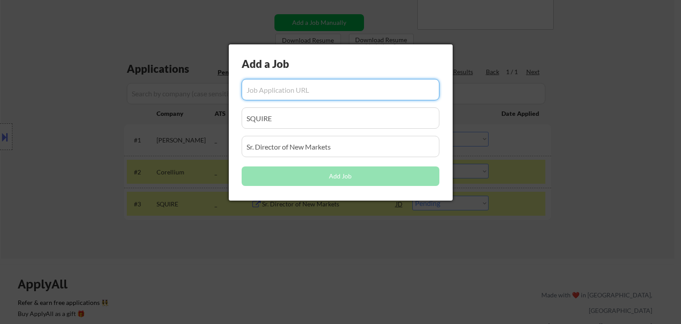
paste input "[URL][DOMAIN_NAME]"
type input "[URL][DOMAIN_NAME]"
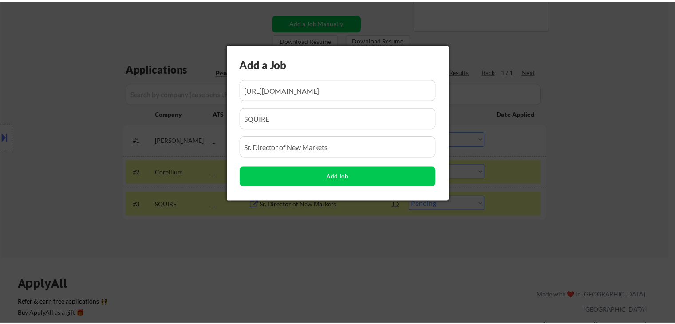
scroll to position [0, 0]
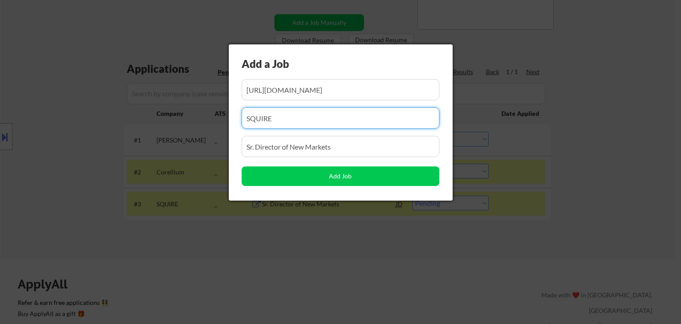
paste input "Blockstream"
type input "Blockstream"
drag, startPoint x: 348, startPoint y: 142, endPoint x: 0, endPoint y: 181, distance: 350.1
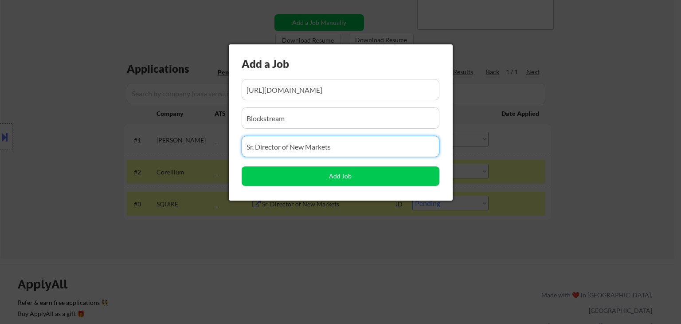
paste input "Director of Marketing Operations, Consumer Products"
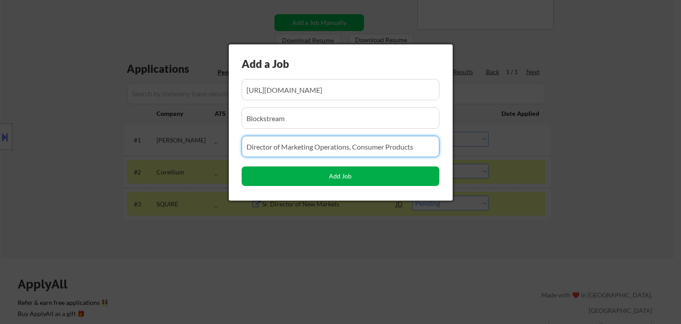
type input "Director of Marketing Operations, Consumer Products"
click at [308, 178] on button "Add Job" at bounding box center [341, 176] width 198 height 20
select select ""pending""
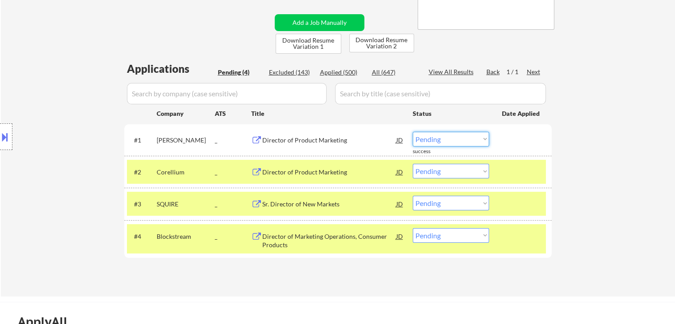
click at [452, 140] on select "Choose an option... Pending Applied Excluded (Questions) Excluded (Expired) Exc…" at bounding box center [451, 139] width 76 height 15
select select ""applied""
click at [413, 132] on select "Choose an option... Pending Applied Excluded (Questions) Excluded (Expired) Exc…" at bounding box center [451, 139] width 76 height 15
click at [467, 172] on select "Choose an option... Pending Applied Excluded (Questions) Excluded (Expired) Exc…" at bounding box center [451, 171] width 76 height 15
select select ""applied""
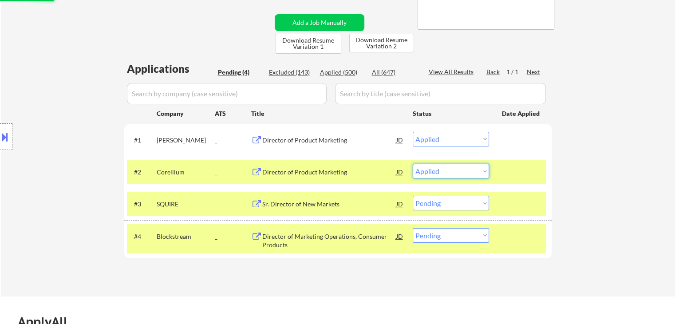
click at [413, 164] on select "Choose an option... Pending Applied Excluded (Questions) Excluded (Expired) Exc…" at bounding box center [451, 171] width 76 height 15
click at [471, 202] on select "Choose an option... Pending Applied Excluded (Questions) Excluded (Expired) Exc…" at bounding box center [451, 203] width 76 height 15
select select ""applied""
click at [413, 196] on select "Choose an option... Pending Applied Excluded (Questions) Excluded (Expired) Exc…" at bounding box center [451, 203] width 76 height 15
click at [461, 233] on select "Choose an option... Pending Applied Excluded (Questions) Excluded (Expired) Exc…" at bounding box center [451, 235] width 76 height 15
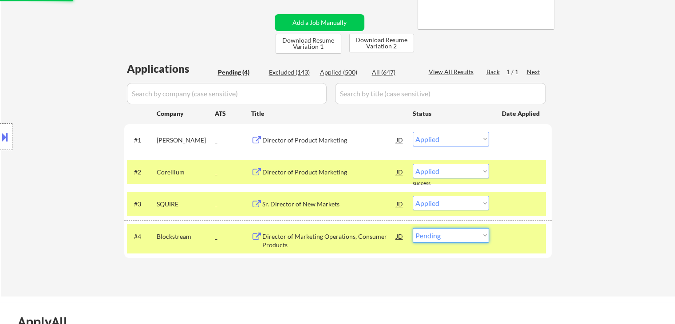
select select ""pending""
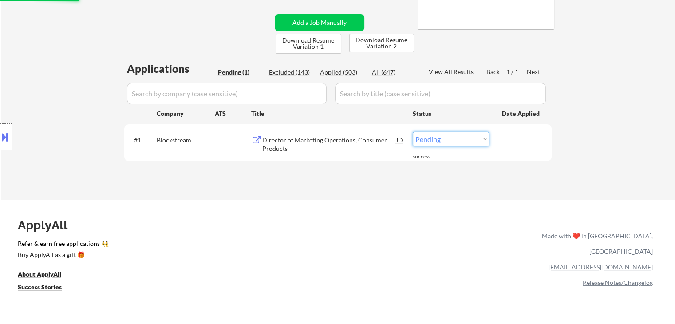
drag, startPoint x: 460, startPoint y: 135, endPoint x: 457, endPoint y: 142, distance: 7.6
click at [460, 135] on select "Choose an option... Pending Applied Excluded (Questions) Excluded (Expired) Exc…" at bounding box center [451, 139] width 76 height 15
select select ""applied""
click at [413, 132] on select "Choose an option... Pending Applied Excluded (Questions) Excluded (Expired) Exc…" at bounding box center [451, 139] width 76 height 15
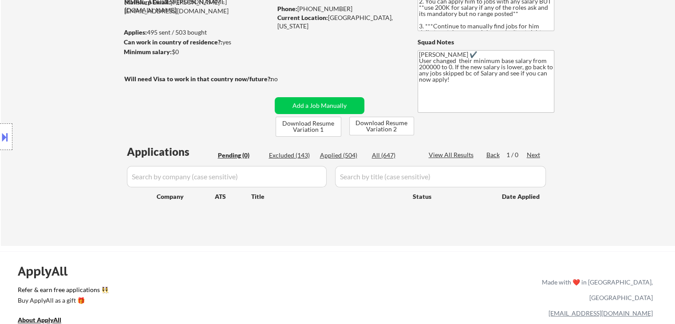
scroll to position [44, 0]
